Goal: Task Accomplishment & Management: Use online tool/utility

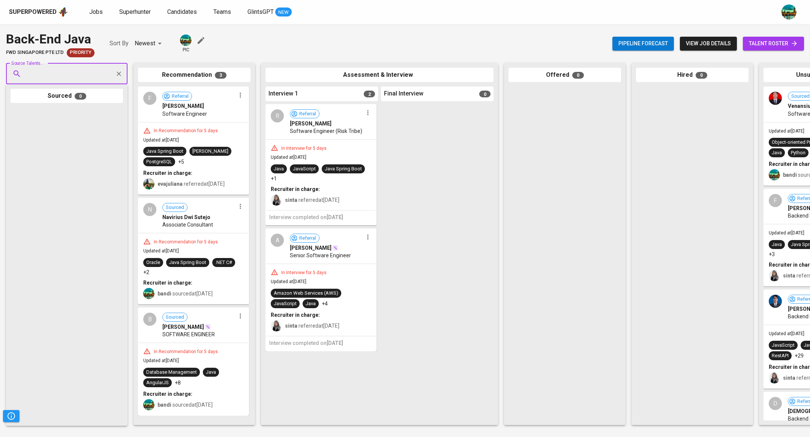
type input "[EMAIL_ADDRESS][DOMAIN_NAME]"
click at [70, 92] on span "[PERSON_NAME]" at bounding box center [51, 94] width 41 height 7
type input "[EMAIL_ADDRESS][DOMAIN_NAME]"
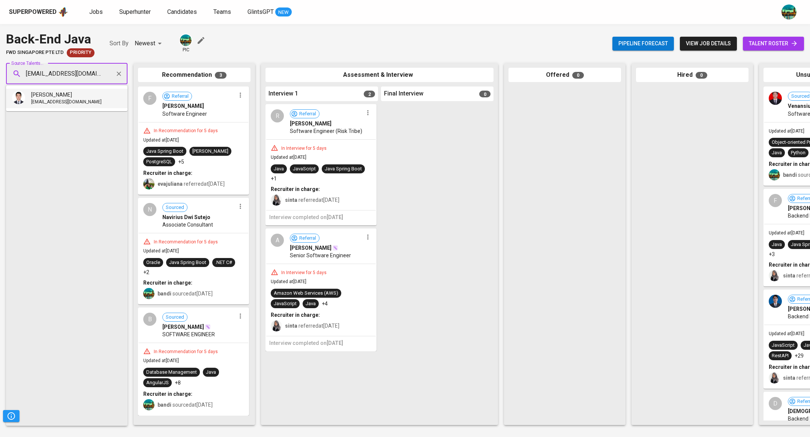
scroll to position [0, 3]
click at [75, 99] on span "[EMAIL_ADDRESS][DOMAIN_NAME]" at bounding box center [66, 102] width 70 height 7
click at [69, 79] on input "Source Talents..." at bounding box center [63, 74] width 79 height 14
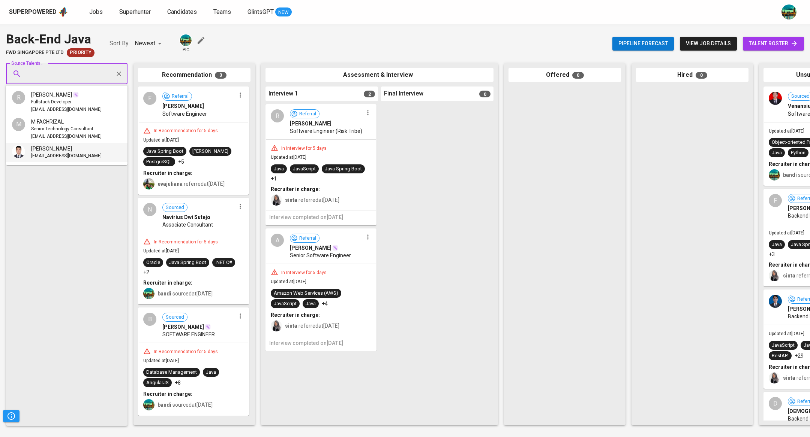
click at [72, 154] on span "[EMAIL_ADDRESS][DOMAIN_NAME]" at bounding box center [66, 156] width 70 height 7
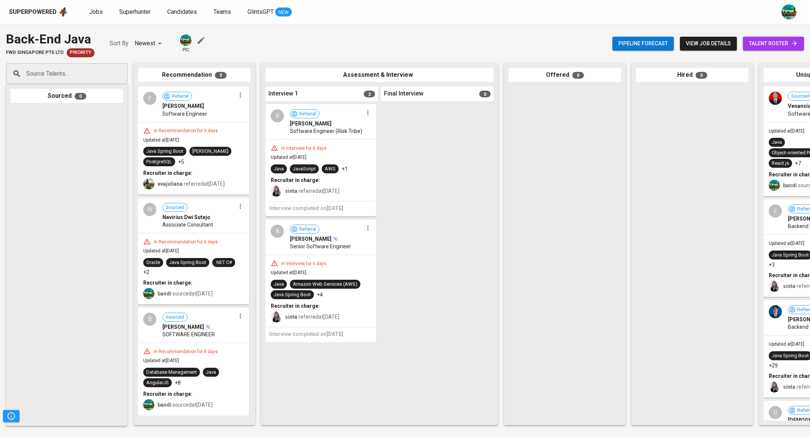
click at [88, 78] on input "Source Talents..." at bounding box center [63, 74] width 79 height 14
paste input "[EMAIL_ADDRESS][DOMAIN_NAME]"
type input "[EMAIL_ADDRESS][DOMAIN_NAME]"
click at [85, 99] on span "[EMAIL_ADDRESS][DOMAIN_NAME]" at bounding box center [66, 102] width 70 height 7
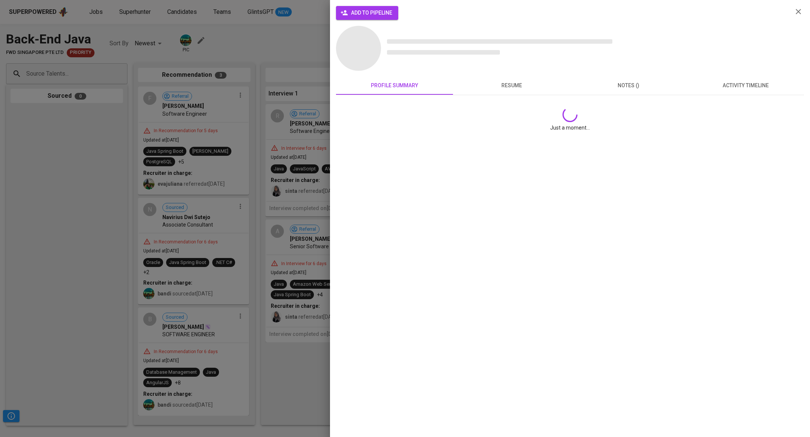
scroll to position [0, 0]
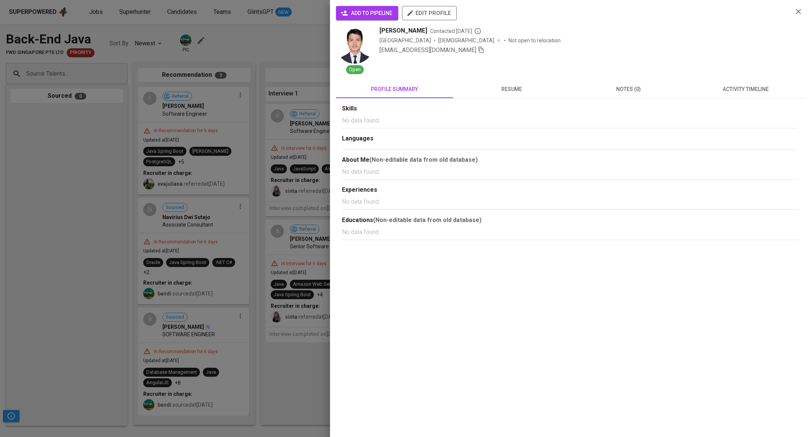
click at [741, 96] on button "activity timeline" at bounding box center [745, 89] width 117 height 18
